Goal: Task Accomplishment & Management: Manage account settings

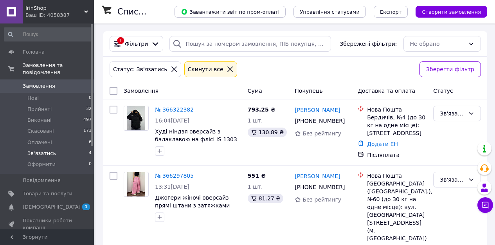
click at [41, 84] on span "Замовлення" at bounding box center [39, 86] width 32 height 7
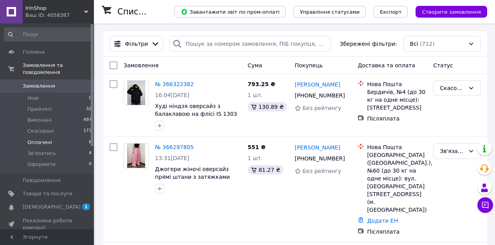
click at [55, 144] on li "Оплачені 6" at bounding box center [48, 142] width 96 height 11
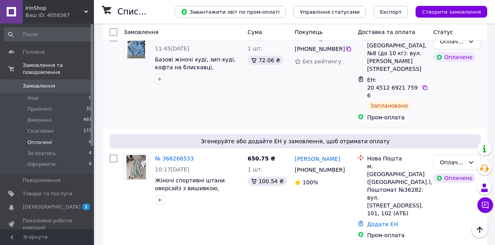
scroll to position [86, 0]
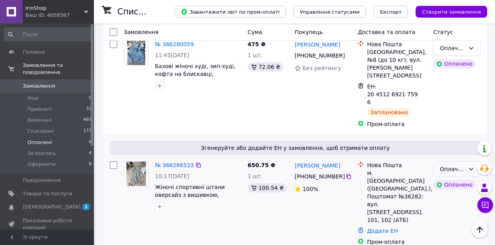
click at [450, 165] on div "Оплачено" at bounding box center [452, 169] width 25 height 9
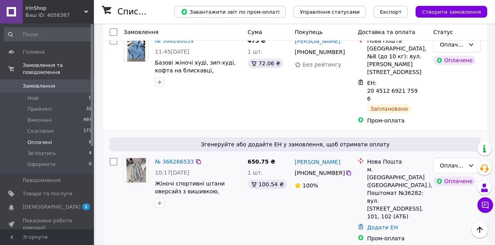
scroll to position [97, 0]
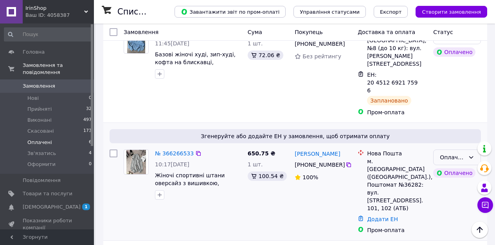
click at [436, 149] on div "Оплачено" at bounding box center [457, 157] width 48 height 16
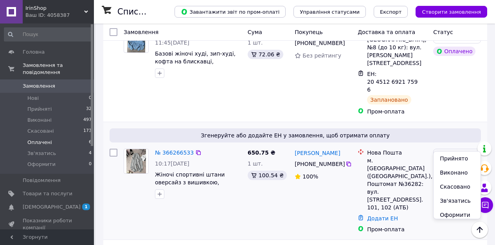
scroll to position [112, 0]
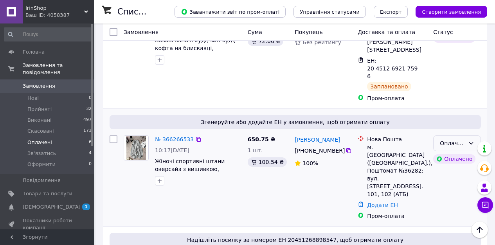
click at [442, 135] on div "Оплачено" at bounding box center [457, 143] width 48 height 16
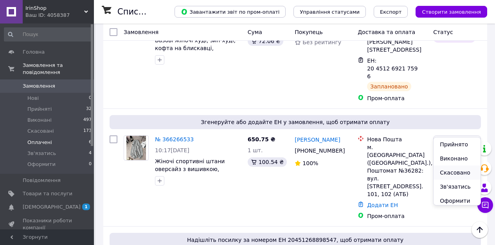
click at [457, 173] on li "Скасовано" at bounding box center [457, 173] width 47 height 14
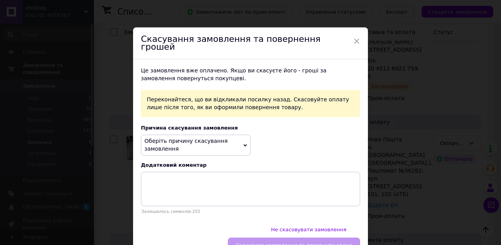
click at [203, 135] on span "Оберіть причину скасування замовлення" at bounding box center [196, 145] width 110 height 21
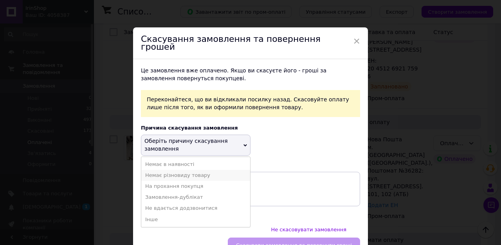
click at [191, 170] on li "Немає різновиду товару" at bounding box center [195, 175] width 109 height 11
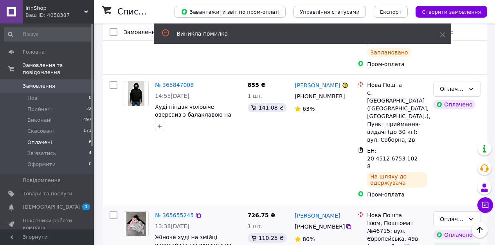
scroll to position [396, 0]
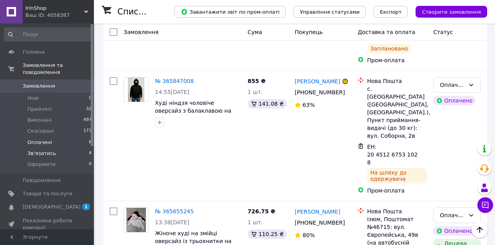
click at [66, 153] on li "Зв'язатись 4" at bounding box center [48, 153] width 96 height 11
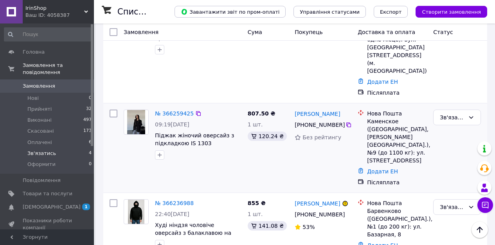
scroll to position [107, 0]
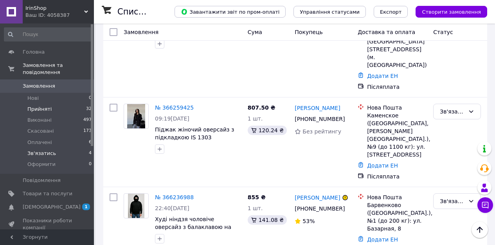
click at [70, 107] on li "Прийняті 32" at bounding box center [48, 109] width 96 height 11
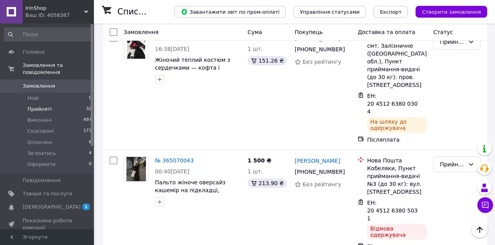
scroll to position [2753, 0]
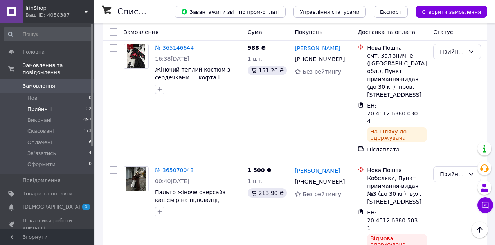
click at [443, 117] on li "Виконано" at bounding box center [457, 116] width 47 height 14
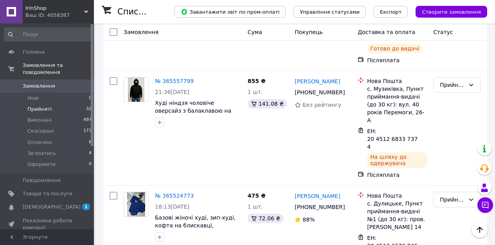
scroll to position [2499, 0]
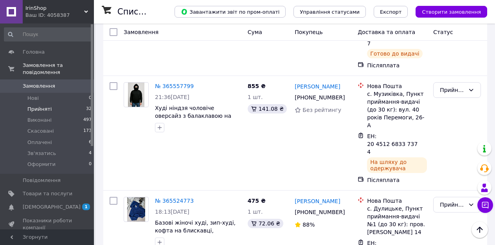
click at [443, 92] on li "Виконано" at bounding box center [457, 93] width 47 height 14
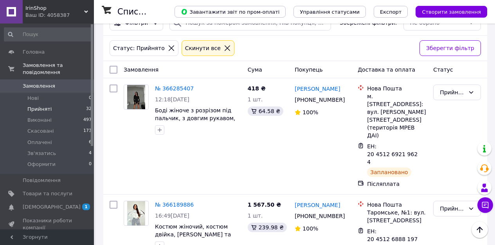
scroll to position [0, 0]
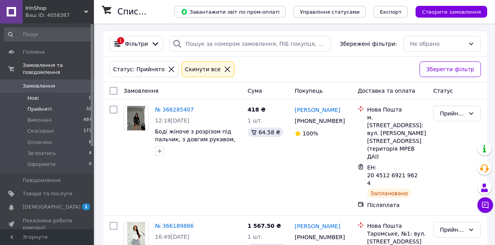
click at [43, 102] on li "Нові 0" at bounding box center [48, 98] width 96 height 11
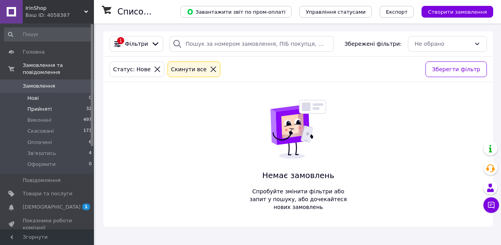
click at [48, 105] on li "Прийняті 32" at bounding box center [48, 109] width 96 height 11
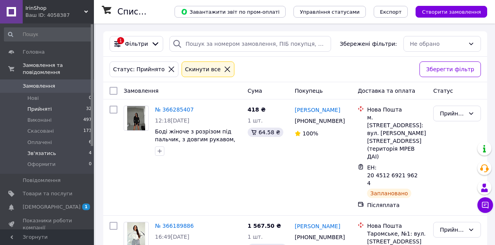
click at [51, 153] on span "Зв'язатись" at bounding box center [41, 153] width 29 height 7
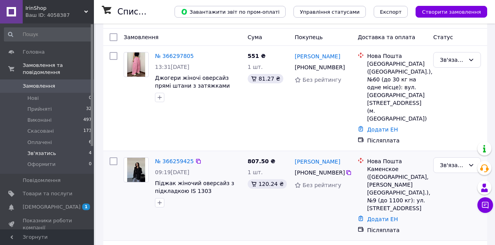
scroll to position [107, 0]
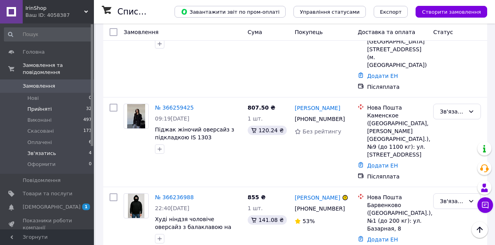
click at [62, 110] on li "Прийняті 32" at bounding box center [48, 109] width 96 height 11
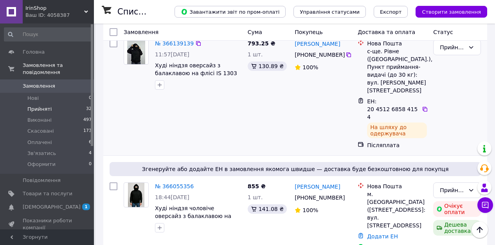
scroll to position [527, 0]
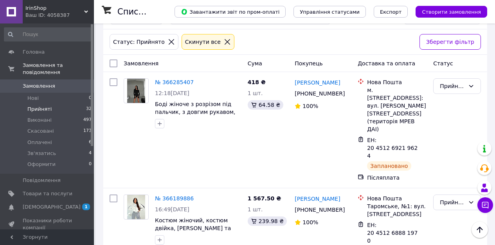
scroll to position [0, 0]
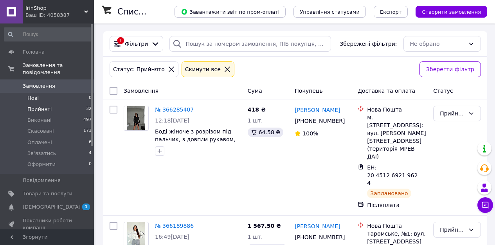
click at [43, 94] on li "Нові 0" at bounding box center [48, 98] width 96 height 11
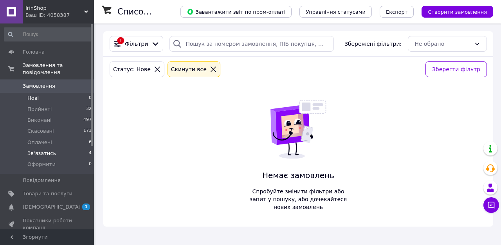
click at [52, 153] on span "Зв'язатись" at bounding box center [41, 153] width 29 height 7
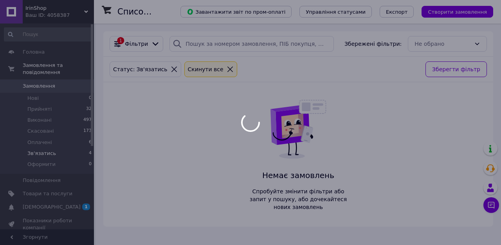
click at [47, 140] on div at bounding box center [250, 122] width 501 height 245
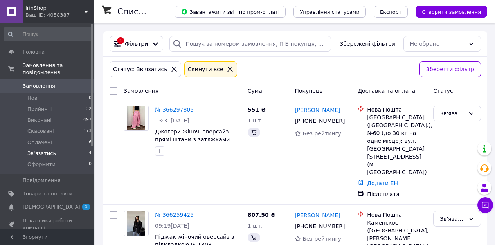
click at [47, 143] on span "Оплачені" at bounding box center [39, 142] width 25 height 7
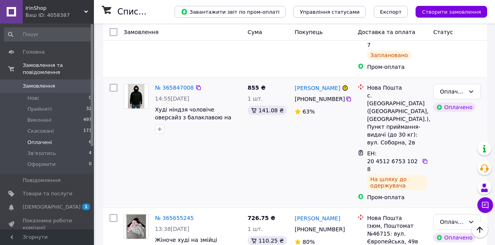
scroll to position [294, 0]
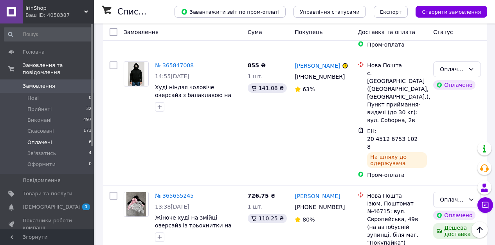
click at [46, 86] on span "Замовлення" at bounding box center [39, 86] width 32 height 7
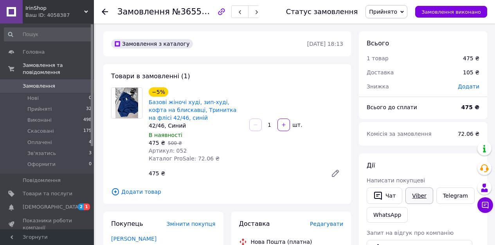
click at [414, 197] on link "Viber" at bounding box center [418, 195] width 27 height 16
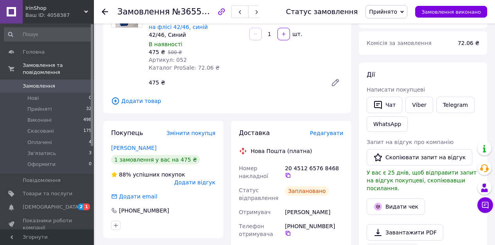
scroll to position [146, 0]
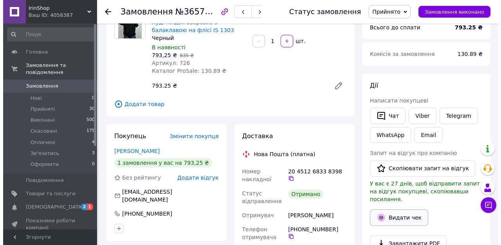
scroll to position [143, 0]
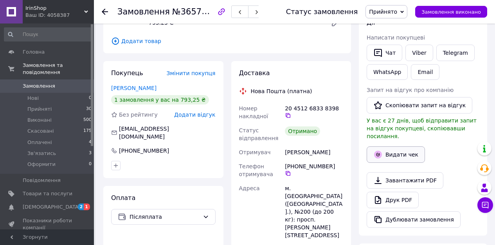
click at [387, 147] on button "Видати чек" at bounding box center [396, 154] width 58 height 16
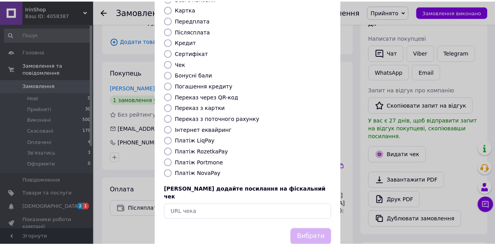
scroll to position [91, 0]
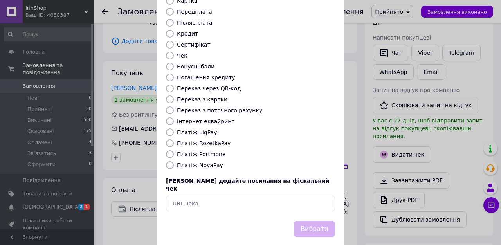
click at [190, 162] on label "Платіж NovaPay" at bounding box center [200, 165] width 46 height 6
click at [174, 161] on input "Платіж NovaPay" at bounding box center [170, 165] width 8 height 8
radio input "true"
click at [304, 221] on button "Вибрати" at bounding box center [314, 229] width 41 height 17
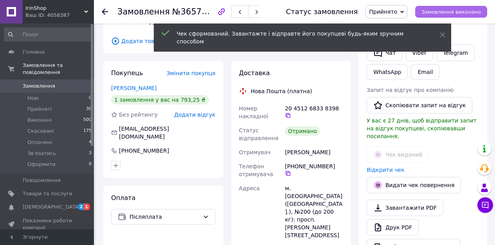
click at [455, 13] on span "Замовлення виконано" at bounding box center [450, 12] width 59 height 6
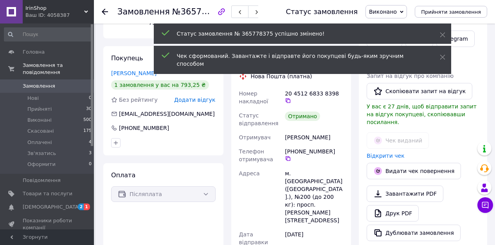
scroll to position [2, 0]
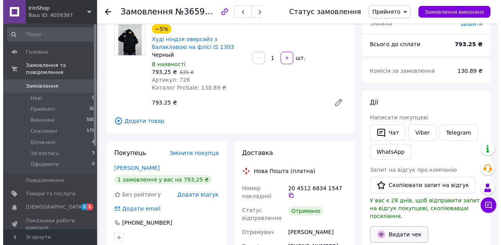
scroll to position [63, 0]
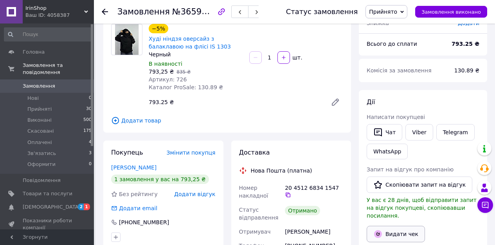
click at [403, 226] on button "Видати чек" at bounding box center [396, 234] width 58 height 16
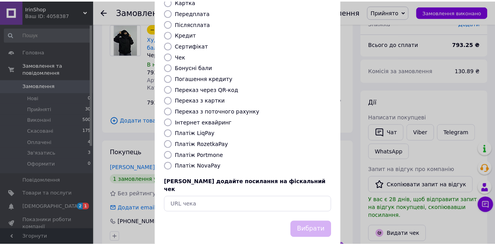
scroll to position [91, 0]
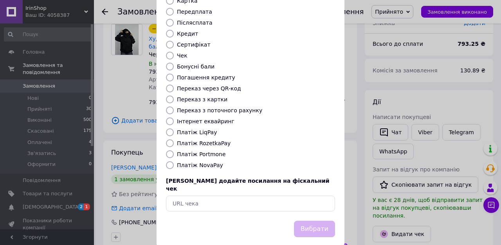
click at [211, 162] on label "Платіж NovaPay" at bounding box center [200, 165] width 46 height 6
click at [174, 161] on input "Платіж NovaPay" at bounding box center [170, 165] width 8 height 8
radio input "true"
click at [308, 221] on button "Вибрати" at bounding box center [314, 229] width 41 height 17
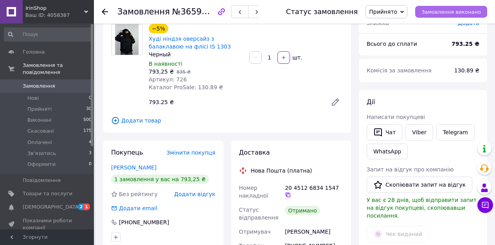
click at [435, 11] on span "Замовлення виконано" at bounding box center [450, 12] width 59 height 6
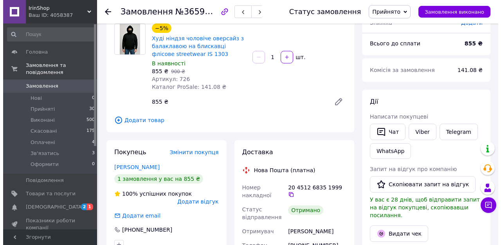
scroll to position [65, 0]
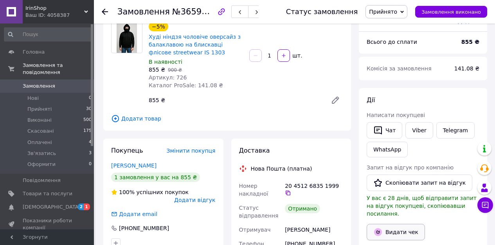
click at [384, 225] on button "Видати чек" at bounding box center [396, 232] width 58 height 16
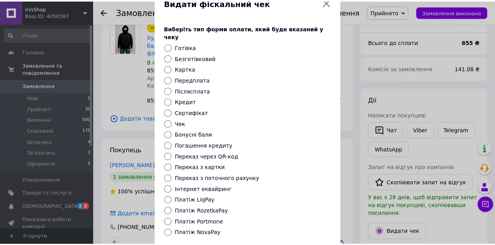
scroll to position [70, 0]
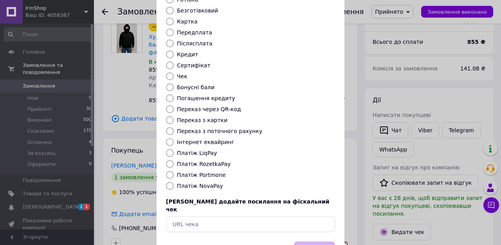
click at [190, 183] on label "Платіж NovaPay" at bounding box center [200, 186] width 46 height 6
click at [174, 182] on input "Платіж NovaPay" at bounding box center [170, 186] width 8 height 8
radio input "true"
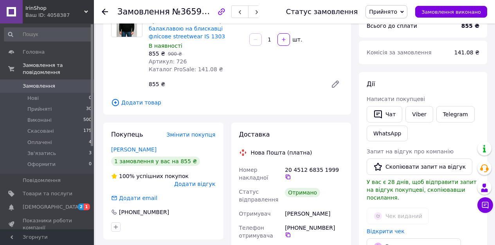
scroll to position [121, 0]
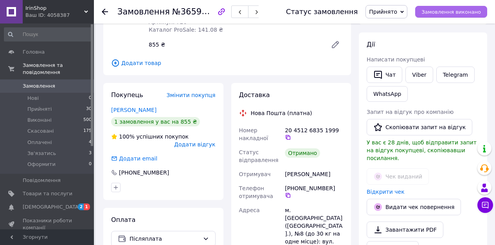
click at [455, 10] on span "Замовлення виконано" at bounding box center [450, 12] width 59 height 6
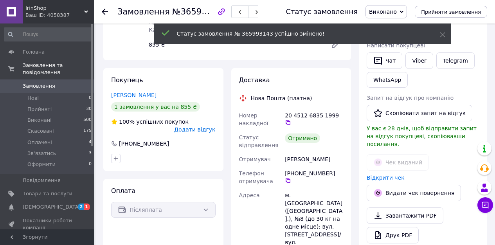
scroll to position [9, 0]
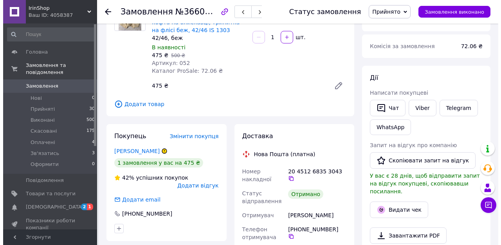
scroll to position [141, 0]
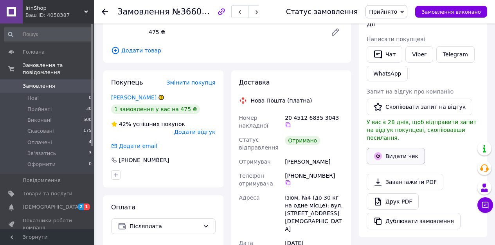
click at [409, 152] on button "Видати чек" at bounding box center [396, 156] width 58 height 16
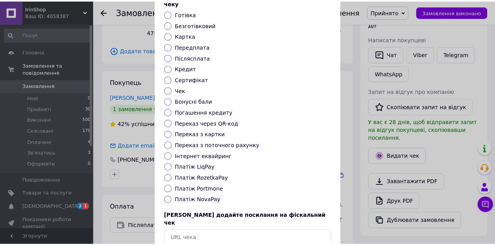
scroll to position [74, 0]
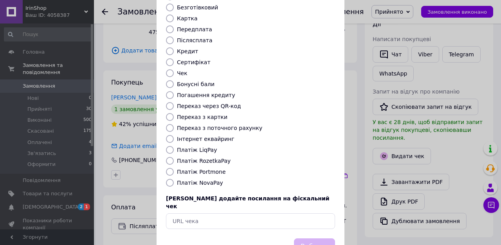
click at [190, 180] on label "Платіж NovaPay" at bounding box center [200, 183] width 46 height 6
click at [174, 179] on input "Платіж NovaPay" at bounding box center [170, 183] width 8 height 8
radio input "true"
click at [308, 238] on button "Вибрати" at bounding box center [314, 246] width 41 height 17
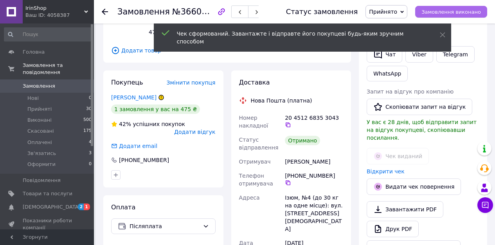
click at [468, 13] on span "Замовлення виконано" at bounding box center [450, 12] width 59 height 6
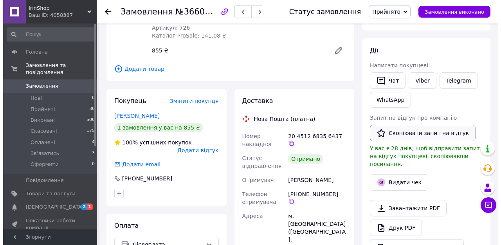
scroll to position [117, 0]
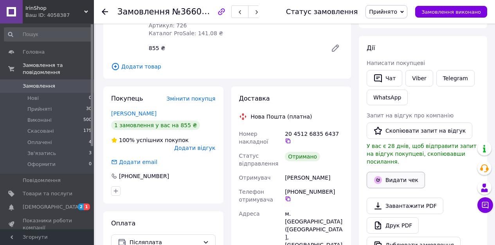
click at [407, 172] on button "Видати чек" at bounding box center [396, 180] width 58 height 16
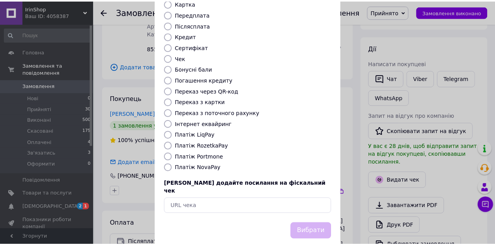
scroll to position [91, 0]
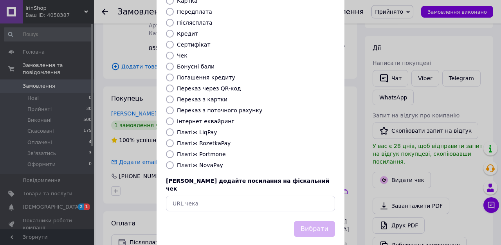
click at [209, 162] on label "Платіж NovaPay" at bounding box center [200, 165] width 46 height 6
click at [174, 161] on input "Платіж NovaPay" at bounding box center [170, 165] width 8 height 8
radio input "true"
click at [325, 221] on button "Вибрати" at bounding box center [314, 229] width 41 height 17
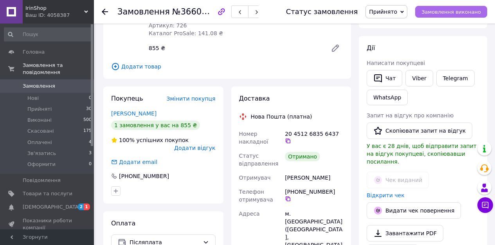
click at [459, 10] on span "Замовлення виконано" at bounding box center [450, 12] width 59 height 6
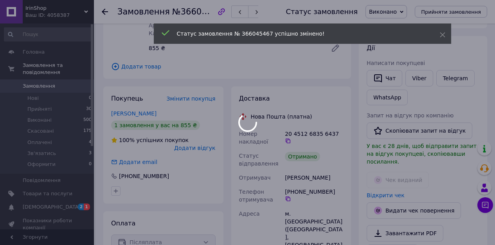
scroll to position [9, 0]
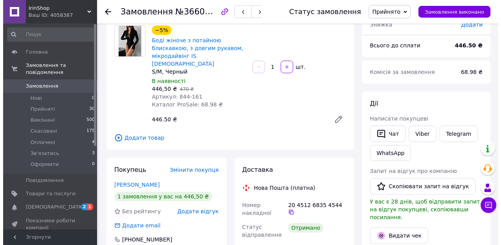
scroll to position [103, 0]
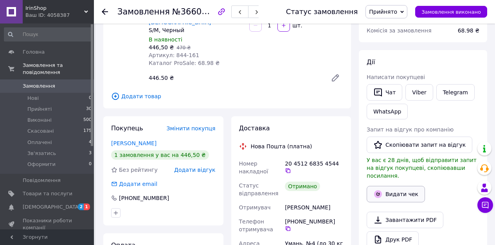
click at [392, 186] on button "Видати чек" at bounding box center [396, 194] width 58 height 16
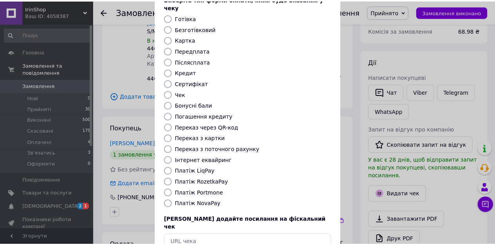
scroll to position [91, 0]
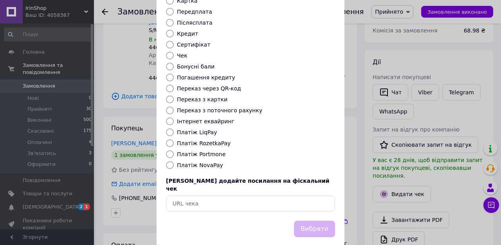
click at [209, 162] on label "Платіж NovaPay" at bounding box center [200, 165] width 46 height 6
click at [174, 161] on input "Платіж NovaPay" at bounding box center [170, 165] width 8 height 8
radio input "true"
click at [311, 221] on button "Вибрати" at bounding box center [314, 229] width 41 height 17
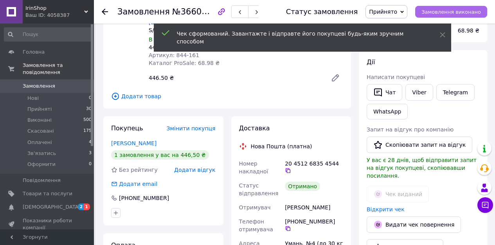
click at [446, 11] on span "Замовлення виконано" at bounding box center [450, 12] width 59 height 6
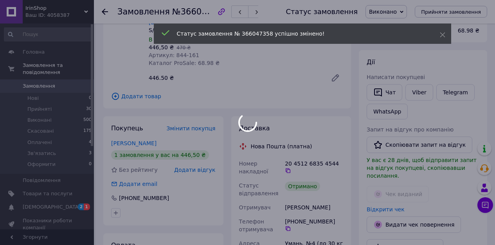
scroll to position [5, 0]
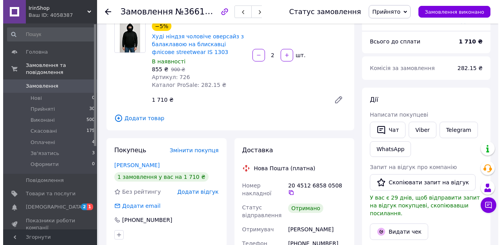
scroll to position [75, 0]
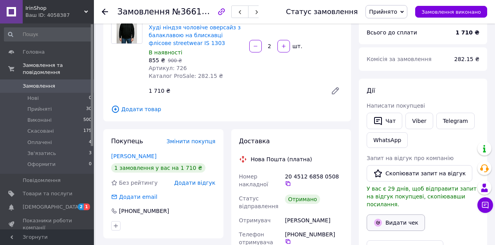
click at [393, 214] on button "Видати чек" at bounding box center [396, 222] width 58 height 16
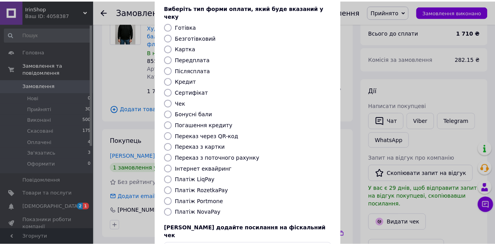
scroll to position [91, 0]
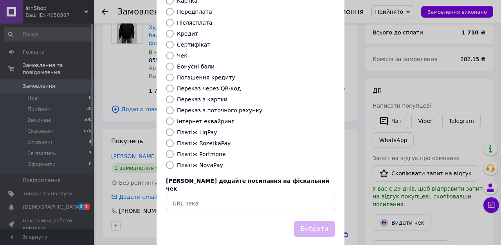
click at [205, 162] on label "Платіж NovaPay" at bounding box center [200, 165] width 46 height 6
click at [174, 161] on input "Платіж NovaPay" at bounding box center [170, 165] width 8 height 8
radio input "true"
click at [308, 221] on button "Вибрати" at bounding box center [314, 229] width 41 height 17
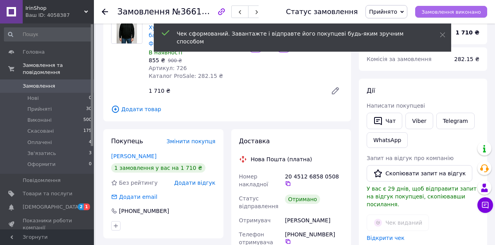
click at [460, 14] on span "Замовлення виконано" at bounding box center [450, 12] width 59 height 6
